Goal: Transaction & Acquisition: Download file/media

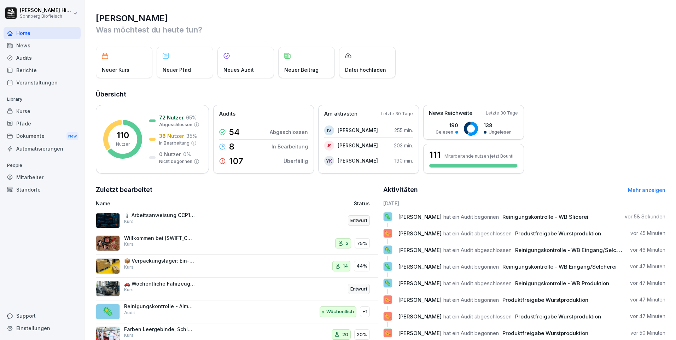
click at [22, 58] on div "Audits" at bounding box center [42, 58] width 77 height 12
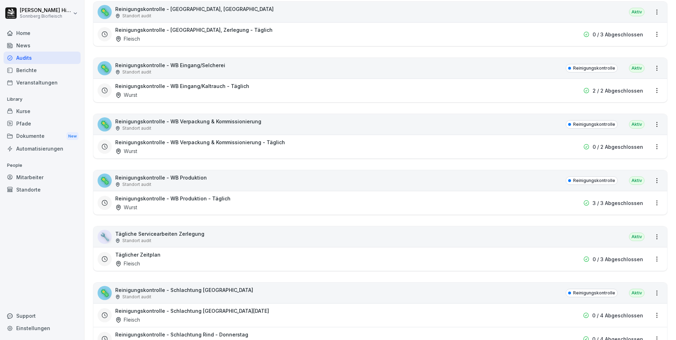
scroll to position [53, 0]
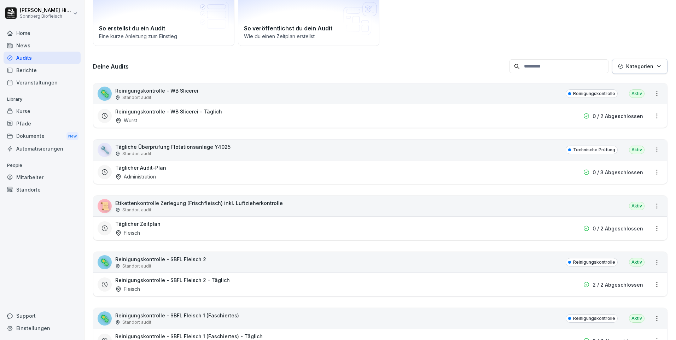
click at [550, 68] on input at bounding box center [558, 66] width 99 height 14
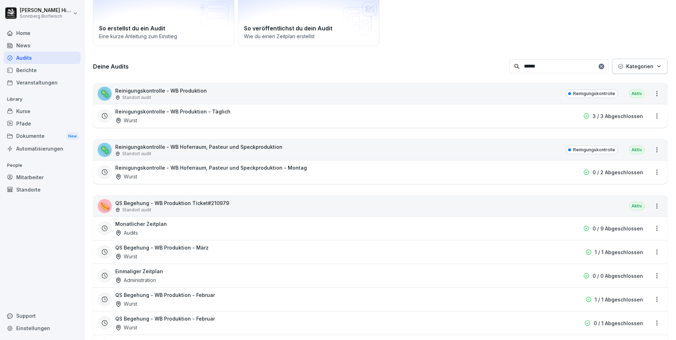
scroll to position [0, 0]
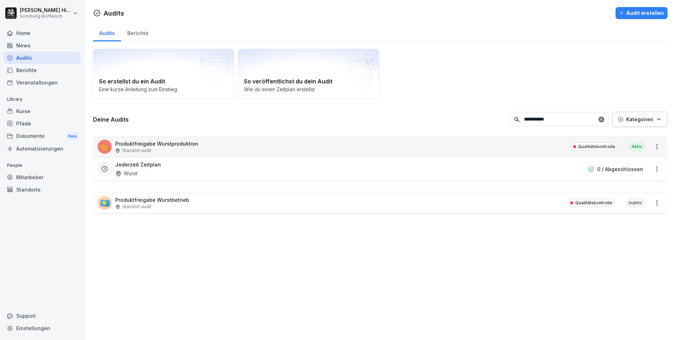
type input "**********"
click at [202, 145] on div "🌭 Produktfreigabe Wurstproduktion Standort audit Qualitätskontrolle Aktiv" at bounding box center [380, 146] width 574 height 21
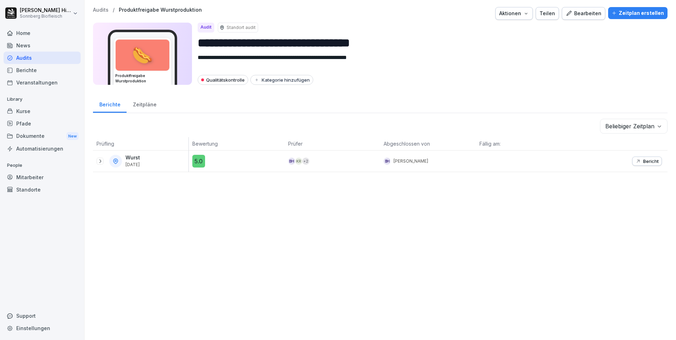
click at [99, 161] on icon at bounding box center [100, 161] width 6 height 6
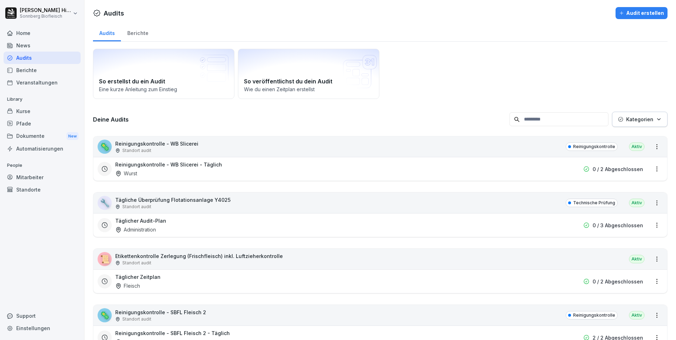
click at [536, 119] on input at bounding box center [558, 119] width 99 height 14
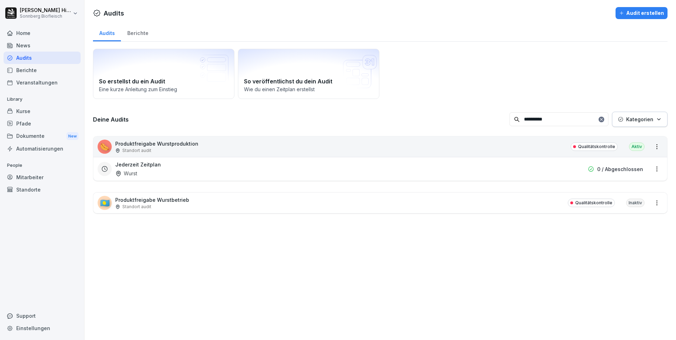
type input "**********"
click at [203, 147] on div "🌭 Produktfreigabe Wurstproduktion Standort audit Qualitätskontrolle Aktiv" at bounding box center [380, 146] width 574 height 21
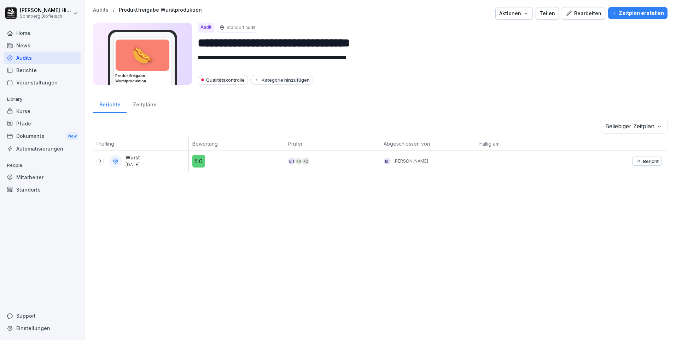
click at [100, 161] on icon at bounding box center [100, 161] width 6 height 6
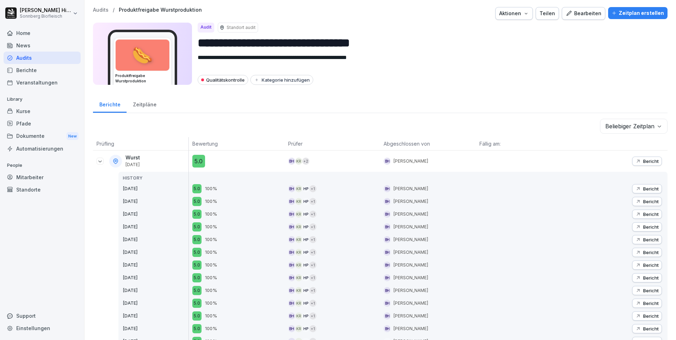
click at [643, 160] on p "Bericht" at bounding box center [651, 161] width 16 height 6
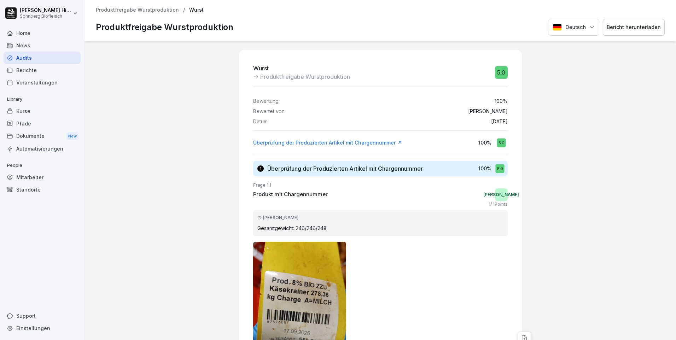
click at [632, 30] on div "Bericht herunterladen" at bounding box center [634, 27] width 54 height 8
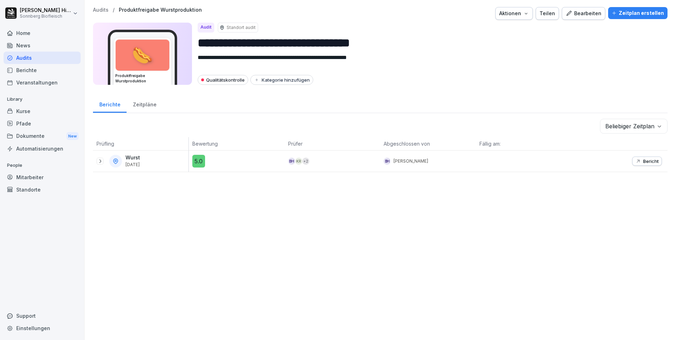
click at [99, 162] on icon at bounding box center [100, 161] width 6 height 6
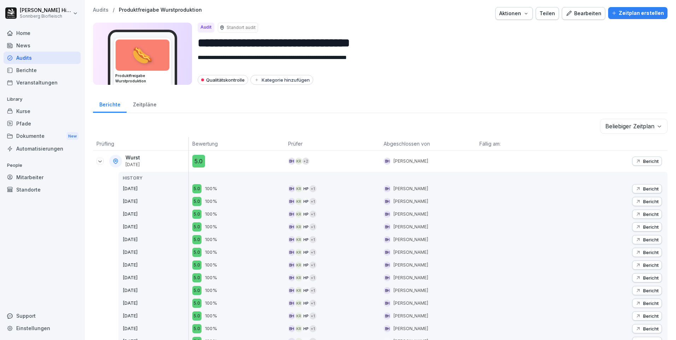
click at [643, 188] on p "Bericht" at bounding box center [651, 189] width 16 height 6
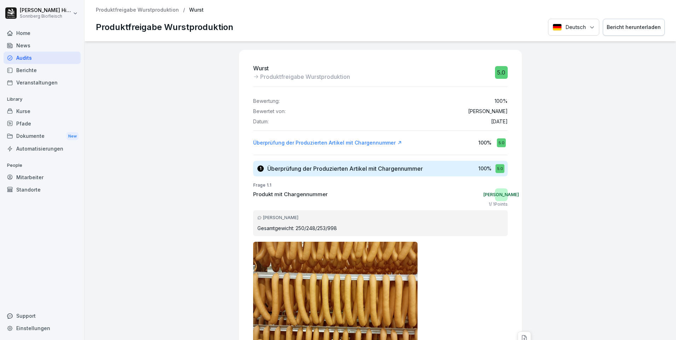
click at [640, 30] on div "Bericht herunterladen" at bounding box center [634, 27] width 54 height 8
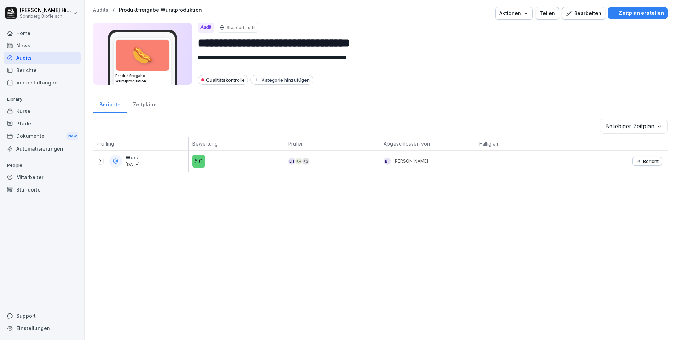
click at [101, 163] on icon at bounding box center [100, 161] width 6 height 6
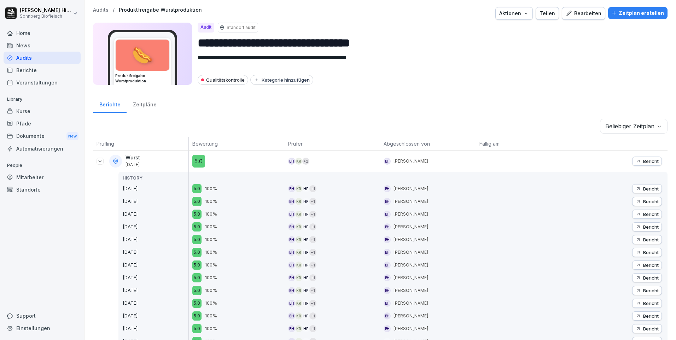
click at [643, 200] on p "Bericht" at bounding box center [651, 202] width 16 height 6
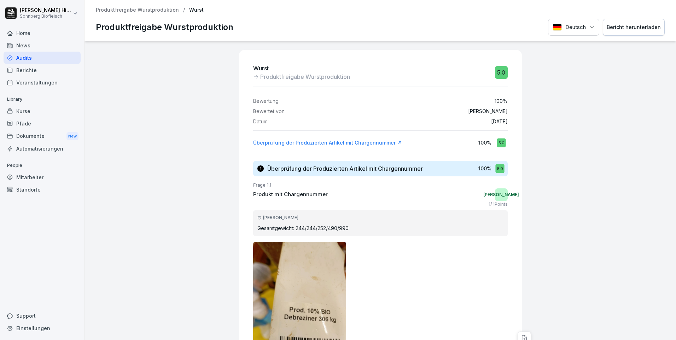
click at [615, 27] on div "Bericht herunterladen" at bounding box center [634, 27] width 54 height 8
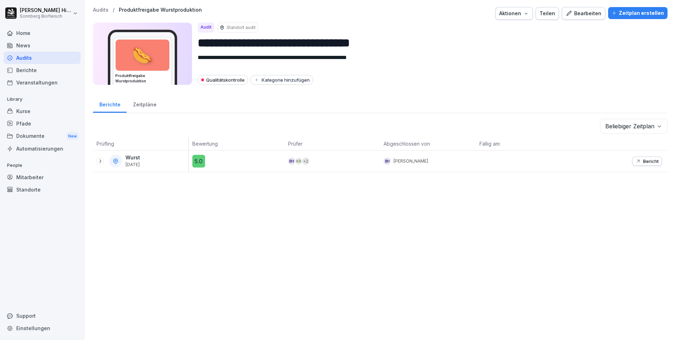
click at [99, 161] on icon at bounding box center [100, 161] width 6 height 6
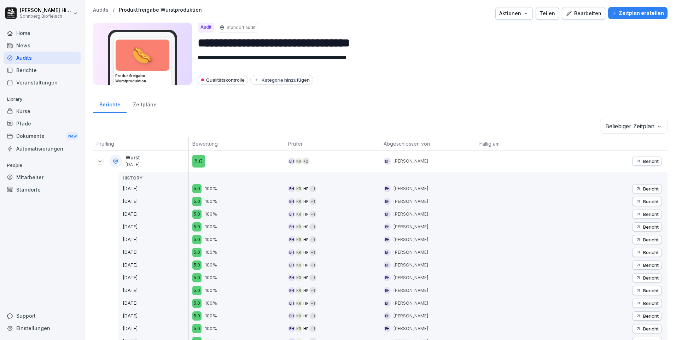
click at [643, 214] on p "Bericht" at bounding box center [651, 214] width 16 height 6
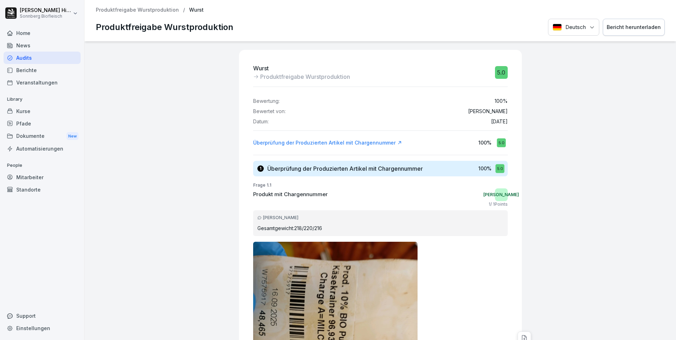
click at [631, 28] on div "Bericht herunterladen" at bounding box center [634, 27] width 54 height 8
